Goal: Transaction & Acquisition: Purchase product/service

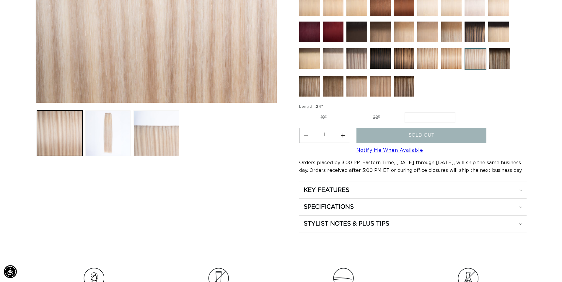
click at [371, 117] on label "22" Variant sold out or unavailable" at bounding box center [376, 117] width 50 height 10
click at [351, 111] on input "22" Variant sold out or unavailable" at bounding box center [351, 111] width 0 height 0
radio input "true"
click at [421, 115] on label "24" Variant sold out or unavailable" at bounding box center [430, 117] width 50 height 10
click at [405, 111] on input "24" Variant sold out or unavailable" at bounding box center [405, 111] width 0 height 0
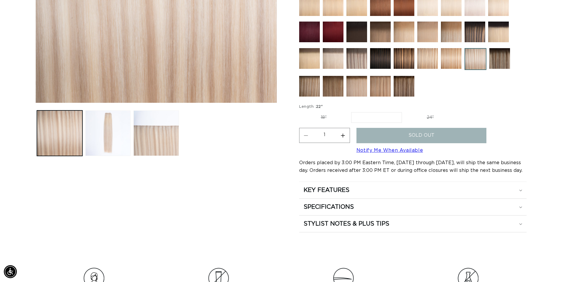
radio input "true"
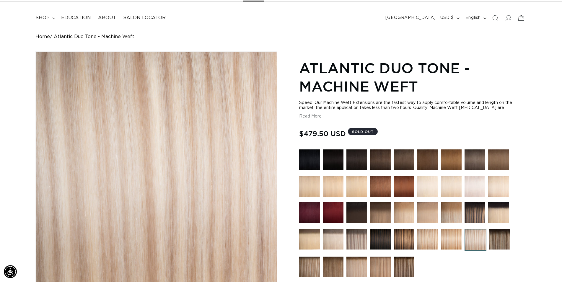
scroll to position [0, 520]
click at [334, 160] on img at bounding box center [333, 159] width 21 height 21
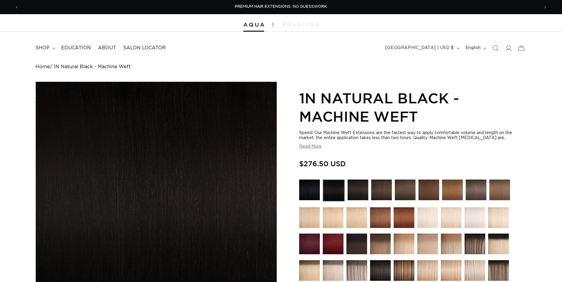
click at [360, 188] on img at bounding box center [357, 189] width 21 height 21
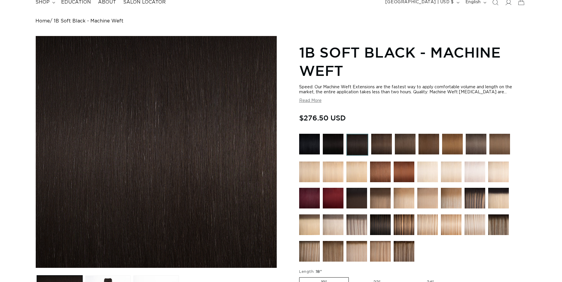
scroll to position [151, 0]
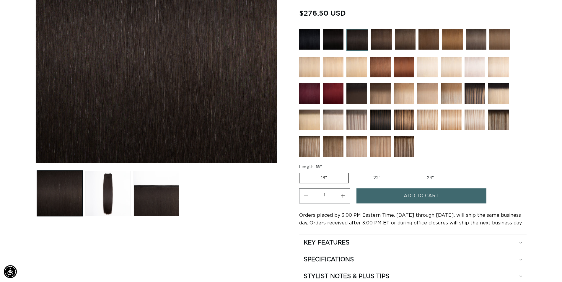
click at [379, 173] on label "22" Variant sold out or unavailable" at bounding box center [377, 178] width 50 height 10
click at [352, 171] on input "22" Variant sold out or unavailable" at bounding box center [352, 171] width 0 height 0
radio input "true"
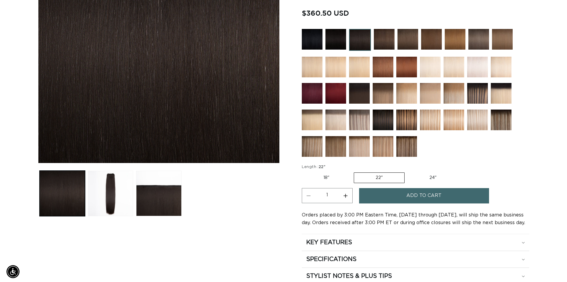
scroll to position [0, 520]
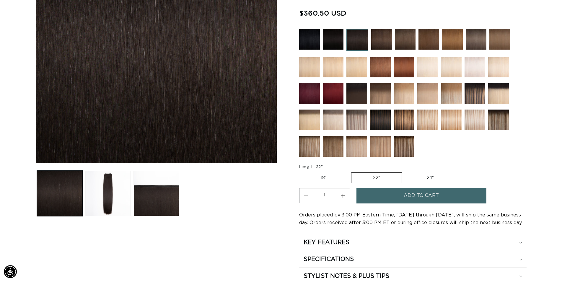
click at [388, 198] on button "Add to cart" at bounding box center [421, 195] width 130 height 15
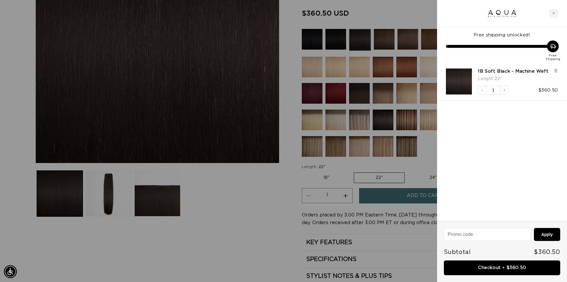
scroll to position [0, 1050]
click at [494, 269] on link "Checkout • $360.50" at bounding box center [502, 267] width 116 height 15
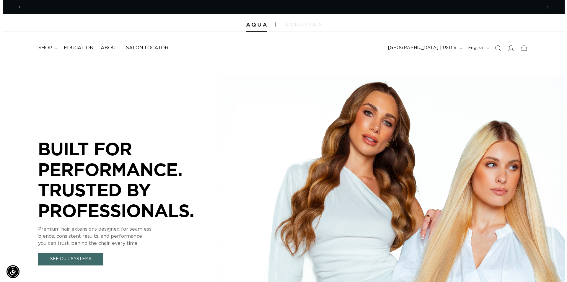
scroll to position [0, 520]
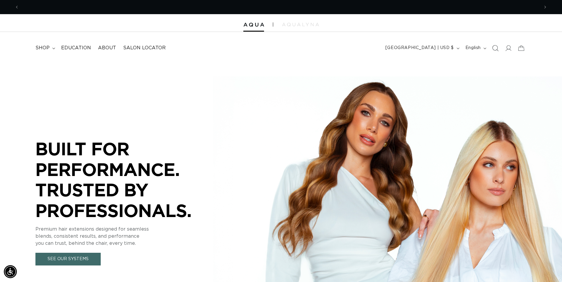
click at [496, 47] on icon "Search" at bounding box center [495, 48] width 6 height 6
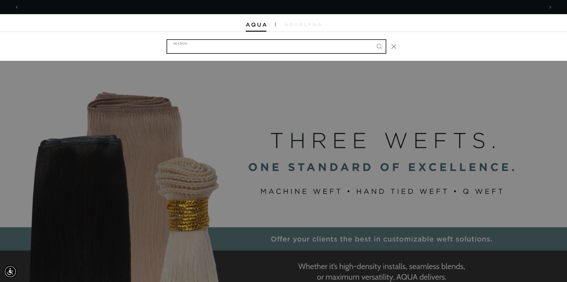
scroll to position [0, 1050]
type input "C"
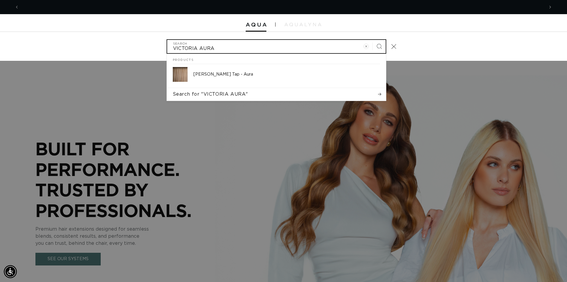
scroll to position [0, 525]
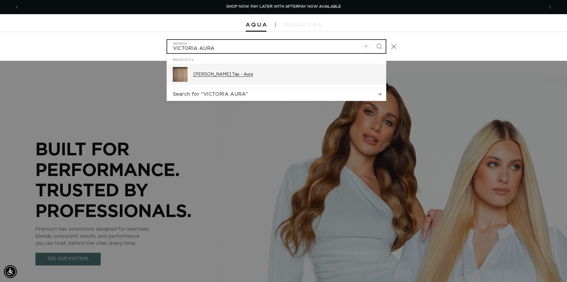
type input "VICTORIA AURA"
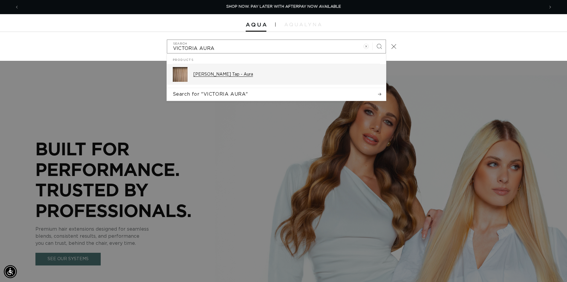
click at [221, 76] on p "Victoria Root Tap - Aura" at bounding box center [286, 74] width 187 height 5
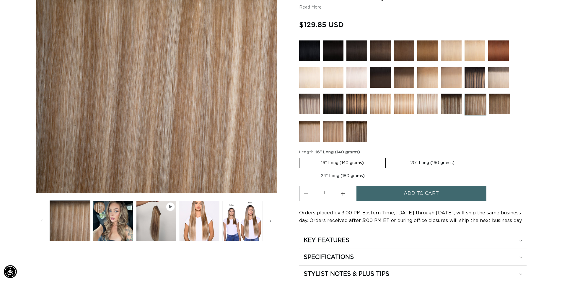
click at [417, 160] on label "20” Long (160 grams) Variant sold out or unavailable" at bounding box center [431, 163] width 87 height 10
click at [389, 157] on input "20” Long (160 grams) Variant sold out or unavailable" at bounding box center [388, 156] width 0 height 0
radio input "true"
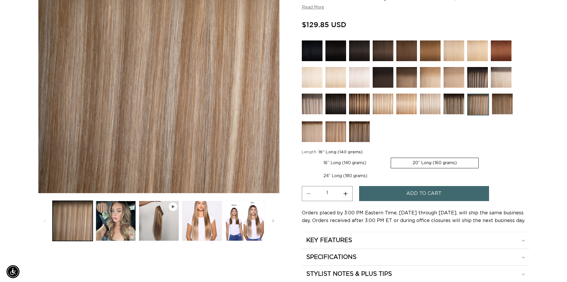
scroll to position [120, 0]
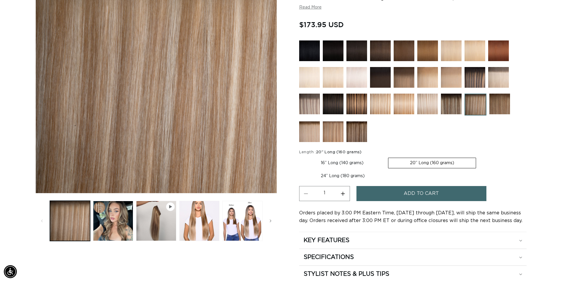
click at [427, 194] on span "Add to cart" at bounding box center [420, 193] width 35 height 15
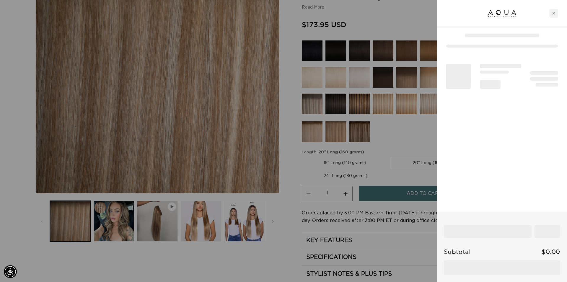
scroll to position [0, 525]
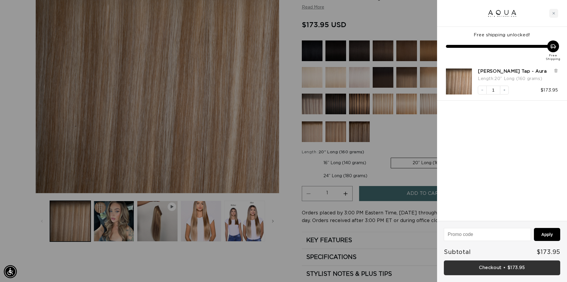
click at [497, 266] on link "Checkout • $173.95" at bounding box center [502, 267] width 116 height 15
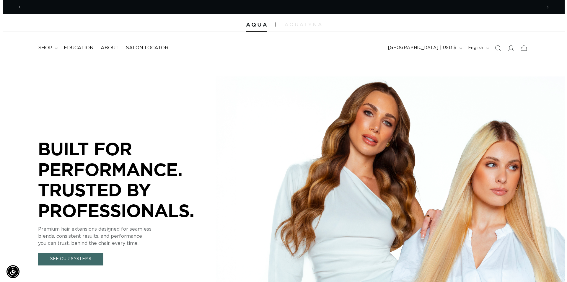
scroll to position [0, 520]
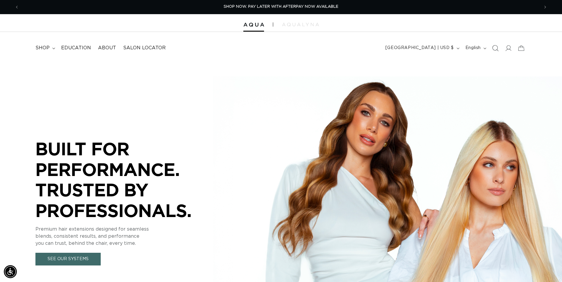
click at [496, 50] on icon "Search" at bounding box center [495, 48] width 6 height 6
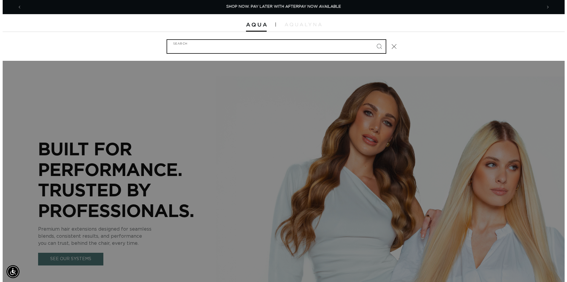
scroll to position [0, 525]
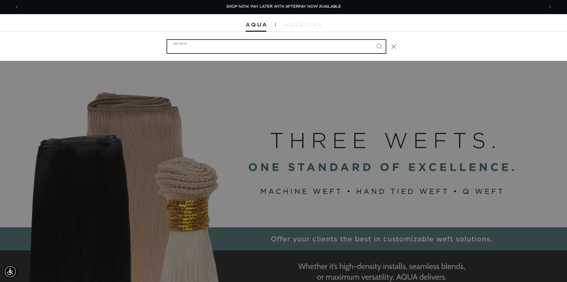
click at [227, 48] on input "Search" at bounding box center [276, 46] width 218 height 13
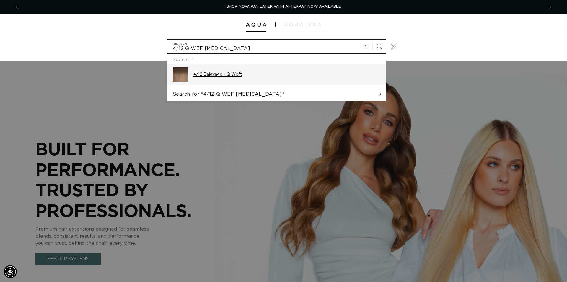
type input "4/12 Q-WEF BAL"
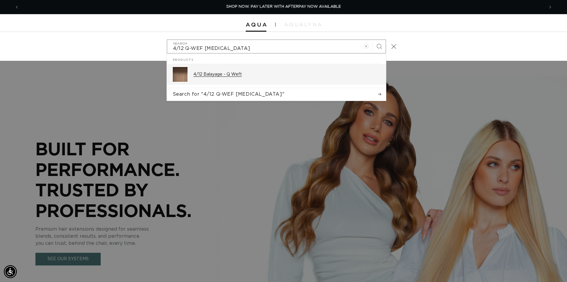
click at [248, 75] on p "4/12 Balayage - Q Weft" at bounding box center [286, 74] width 187 height 5
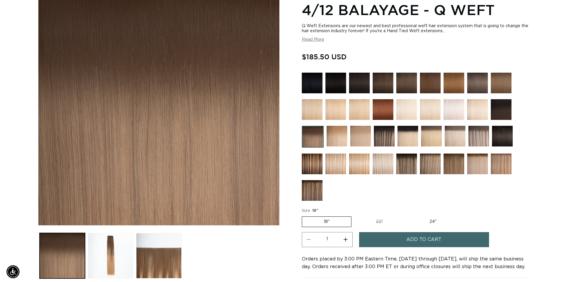
scroll to position [90, 0]
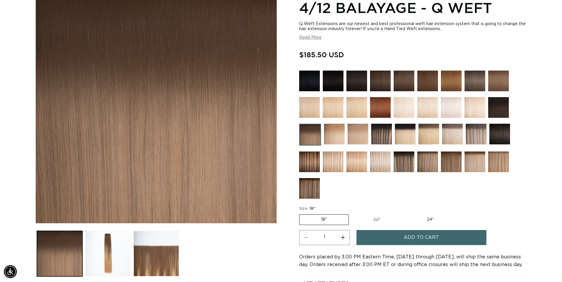
drag, startPoint x: 430, startPoint y: 216, endPoint x: 432, endPoint y: 220, distance: 4.2
click at [430, 216] on label "24" Variant sold out or unavailable" at bounding box center [430, 220] width 50 height 10
click at [405, 213] on input "24" Variant sold out or unavailable" at bounding box center [405, 213] width 0 height 0
radio input "true"
click at [430, 240] on span "Add to cart" at bounding box center [420, 237] width 35 height 15
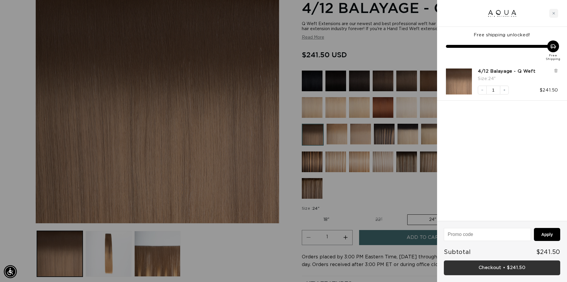
click at [500, 271] on link "Checkout • $241.50" at bounding box center [502, 267] width 116 height 15
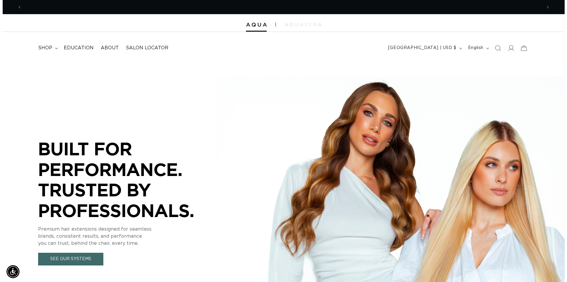
scroll to position [0, 520]
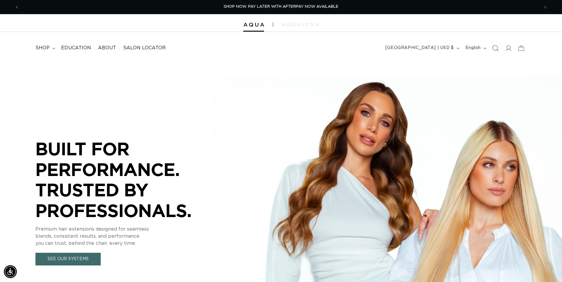
click at [495, 49] on icon "Search" at bounding box center [495, 48] width 6 height 6
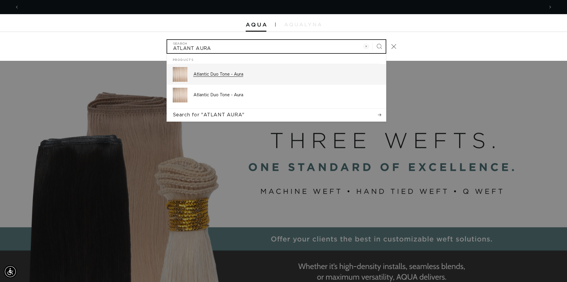
scroll to position [0, 0]
type input "ATLANT AURA"
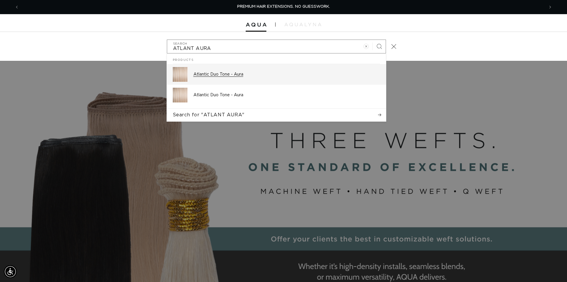
click at [205, 81] on div "Atlantic Duo Tone - Aura" at bounding box center [286, 74] width 187 height 15
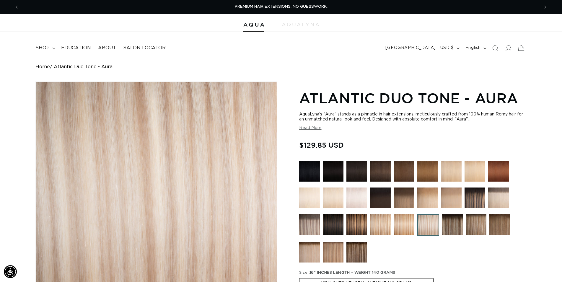
scroll to position [120, 0]
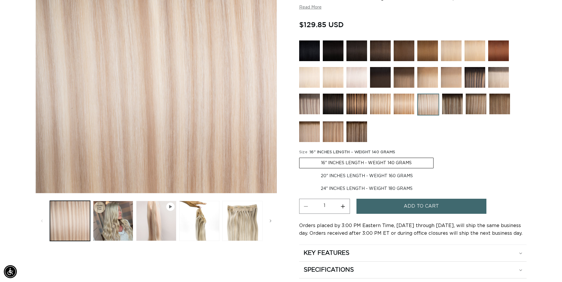
click at [418, 206] on span "Add to cart" at bounding box center [420, 206] width 35 height 15
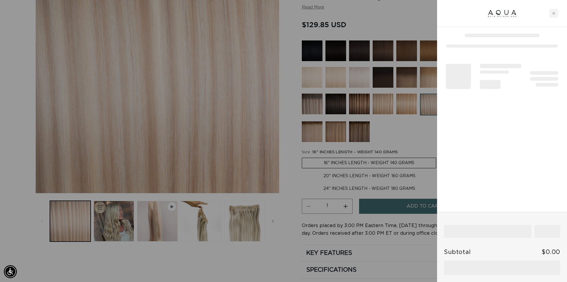
scroll to position [0, 525]
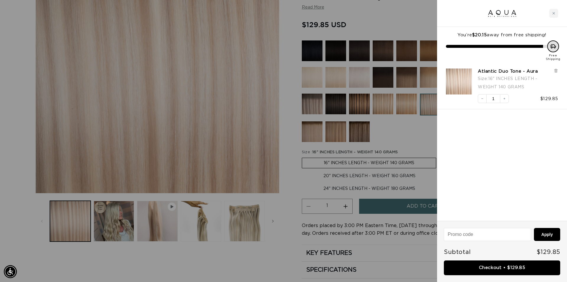
click at [494, 271] on link "Checkout • $129.85" at bounding box center [502, 267] width 116 height 15
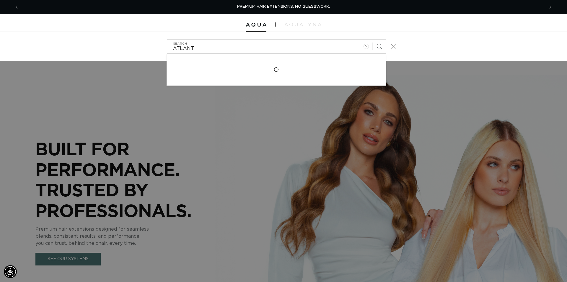
type input "ATLANTI"
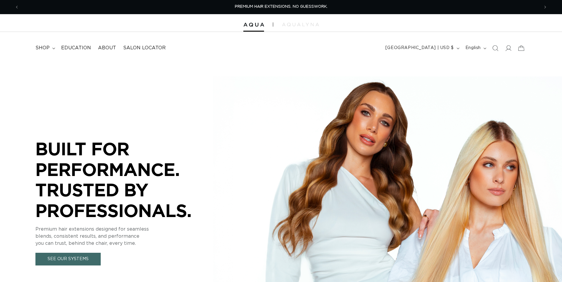
click at [496, 48] on icon "Search" at bounding box center [495, 48] width 6 height 6
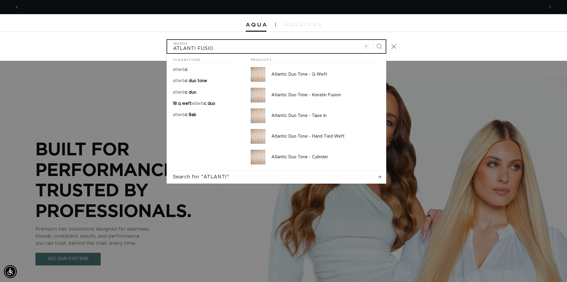
scroll to position [0, 525]
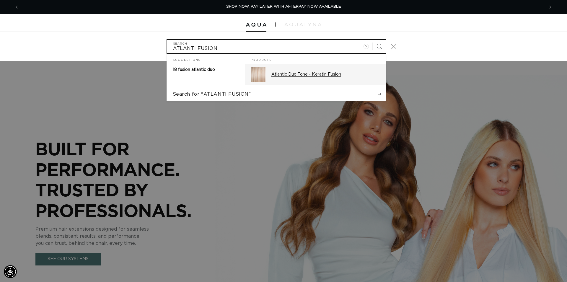
type input "ATLANTI FUSION"
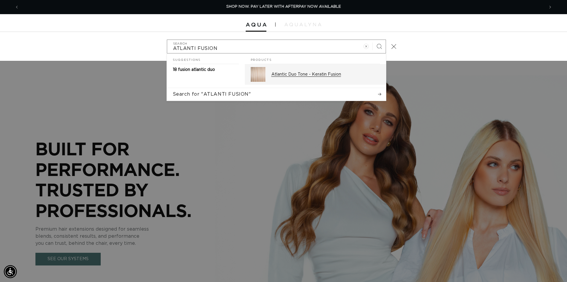
click at [327, 73] on p "Atlantic Duo Tone - Keratin Fusion" at bounding box center [325, 74] width 109 height 5
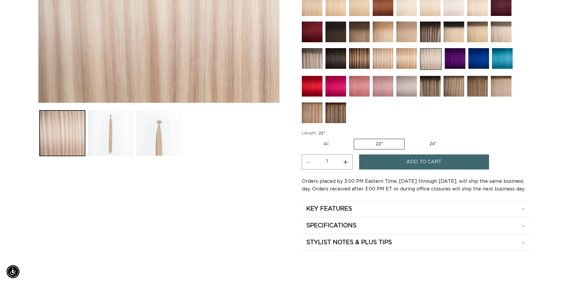
scroll to position [211, 0]
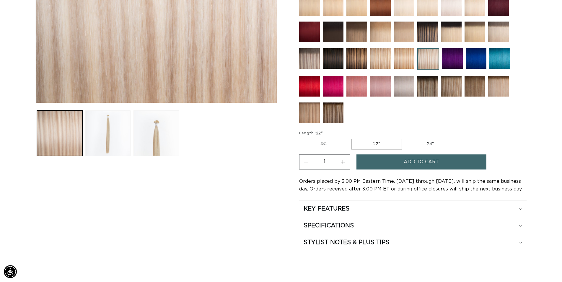
click at [389, 159] on button "Add to cart" at bounding box center [421, 161] width 130 height 15
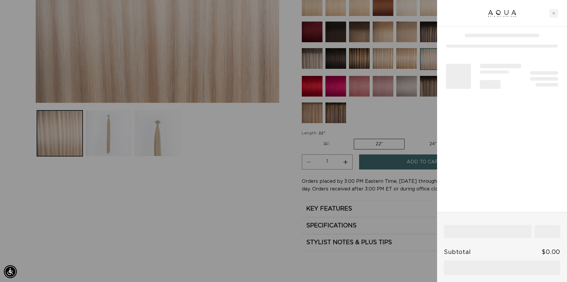
scroll to position [0, 525]
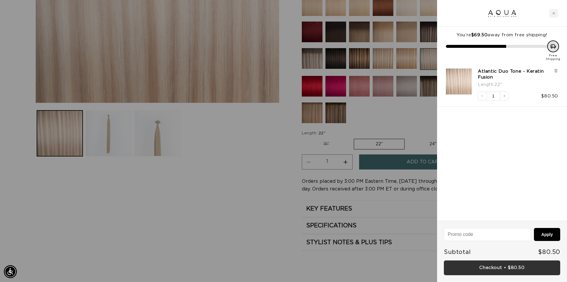
click at [498, 267] on link "Checkout • $80.50" at bounding box center [502, 267] width 116 height 15
